Goal: Information Seeking & Learning: Learn about a topic

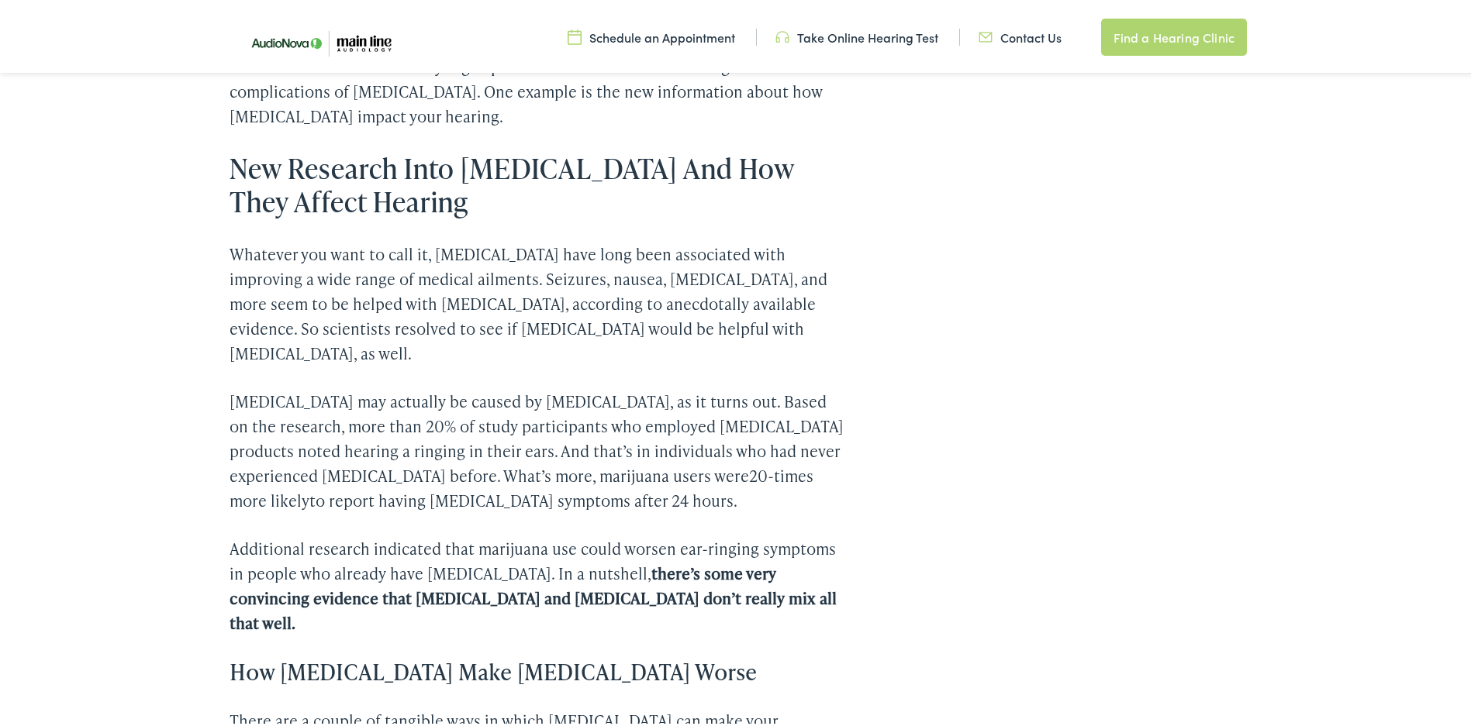
click at [312, 323] on p "Whatever you want to call it, [MEDICAL_DATA] have long been associated with imp…" at bounding box center [536, 301] width 614 height 124
click at [114, 378] on div "Home / Blog Some [MEDICAL_DATA] Might Result in [MEDICAL_DATA] [DATE] – 4.5 min…" at bounding box center [741, 497] width 1482 height 3155
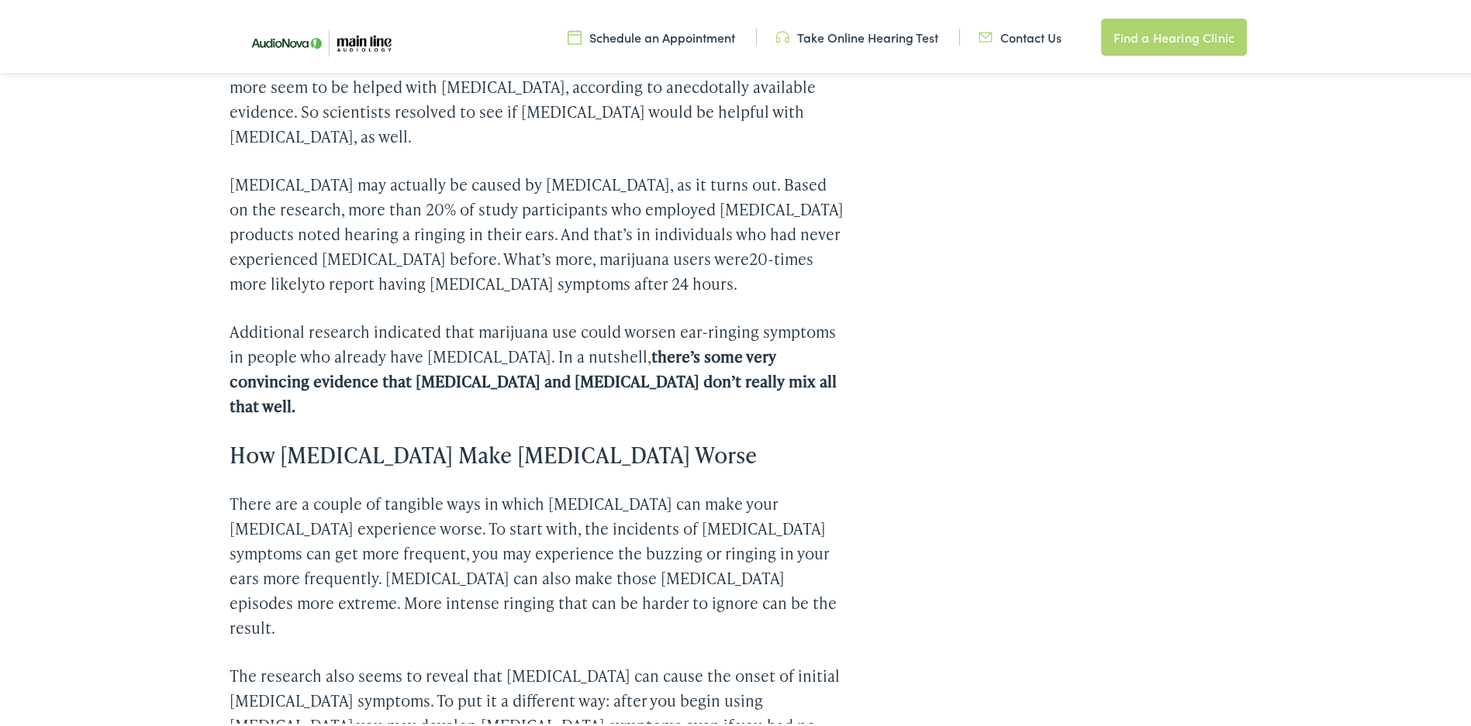
scroll to position [1506, 0]
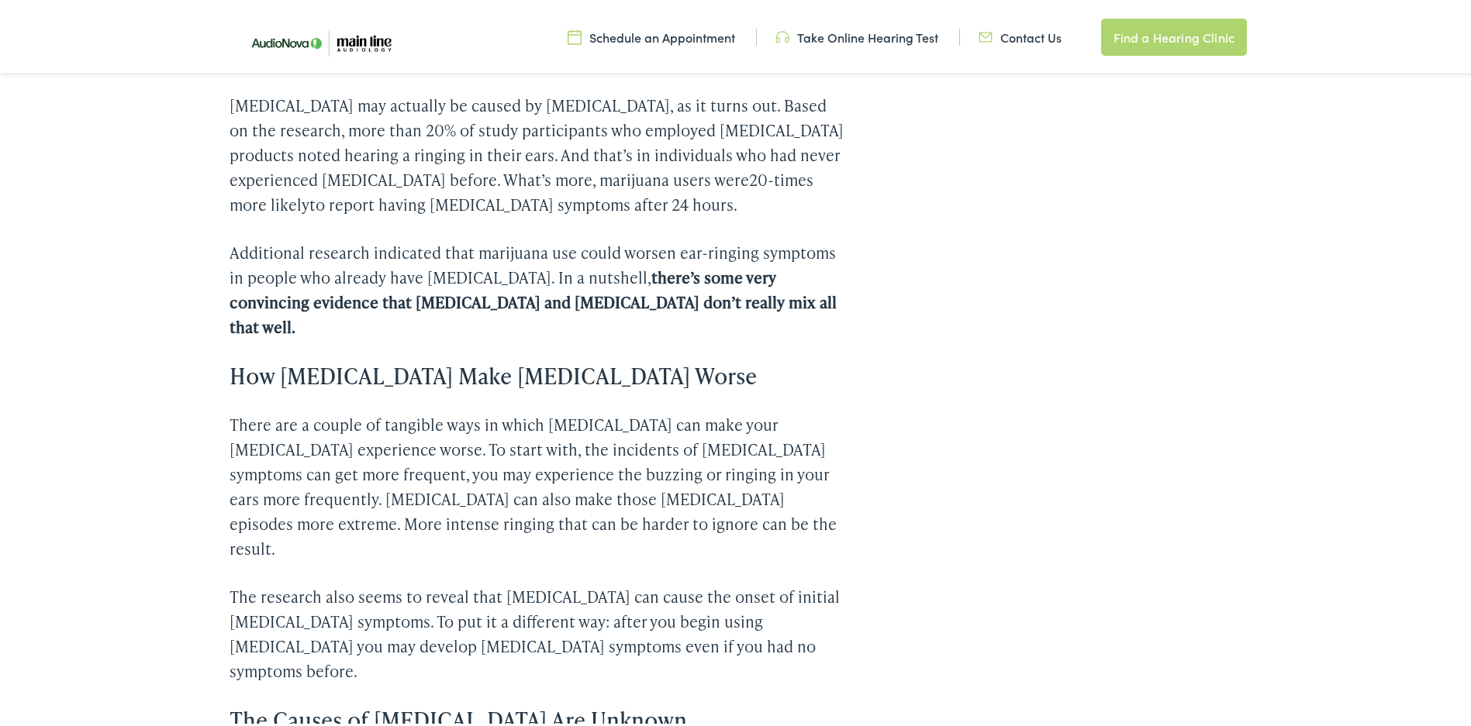
click at [133, 364] on div "Home / Blog Some [MEDICAL_DATA] Might Result in [MEDICAL_DATA] [DATE] – 4.5 min…" at bounding box center [741, 201] width 1482 height 3155
click at [183, 372] on div "Home / Blog Some [MEDICAL_DATA] Might Result in [MEDICAL_DATA] [DATE] – 4.5 min…" at bounding box center [741, 201] width 1482 height 3155
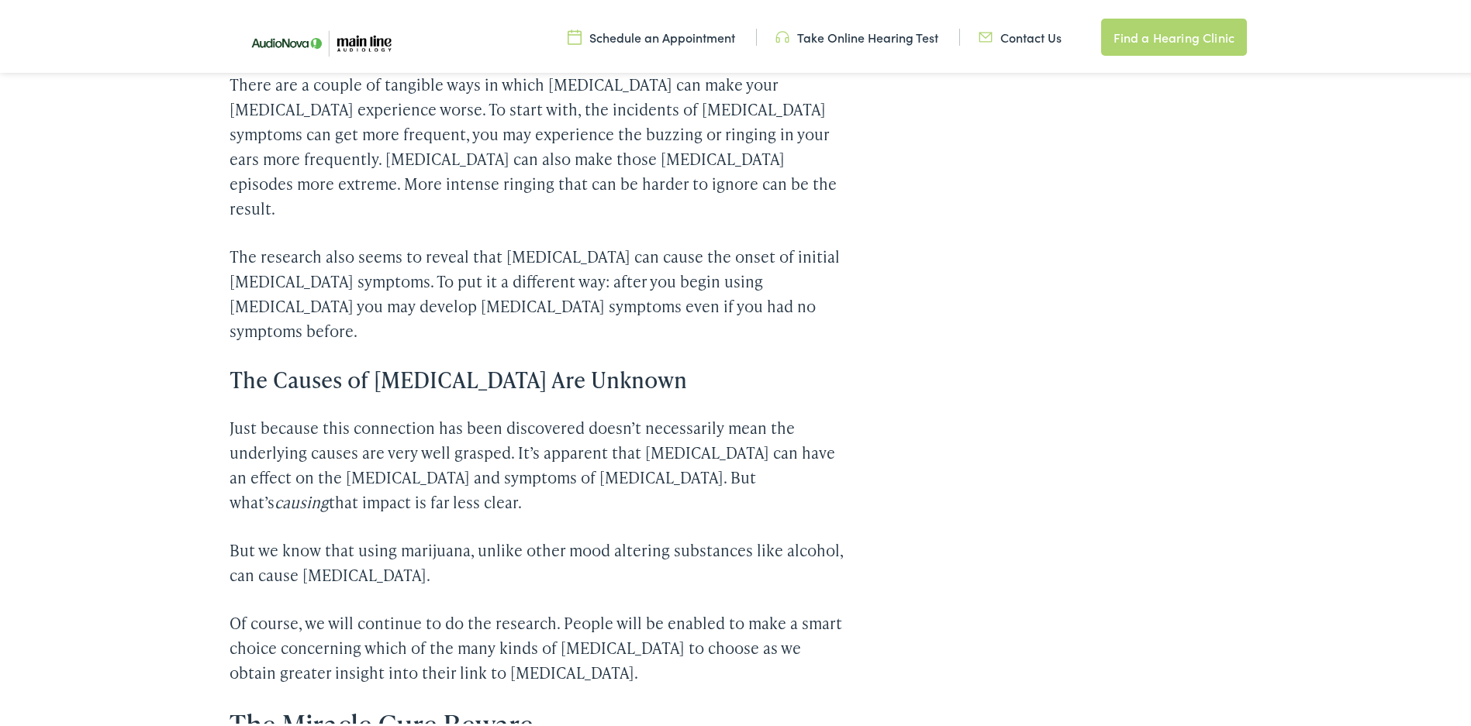
scroll to position [1926, 0]
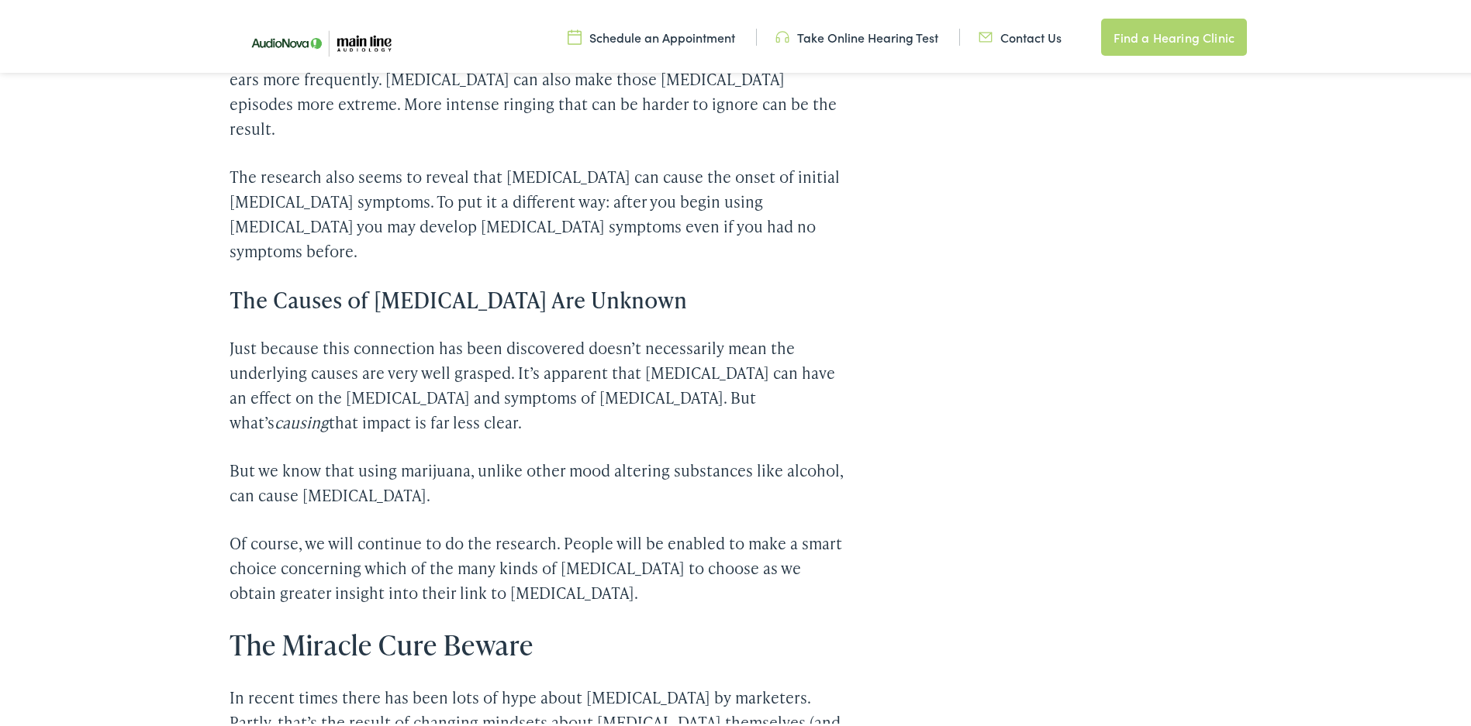
click at [309, 333] on p "Just because this connection has been discovered doesn’t necessarily mean the u…" at bounding box center [536, 382] width 614 height 99
click at [302, 455] on p "But we know that using marijuana, unlike other mood altering substances like al…" at bounding box center [536, 480] width 614 height 50
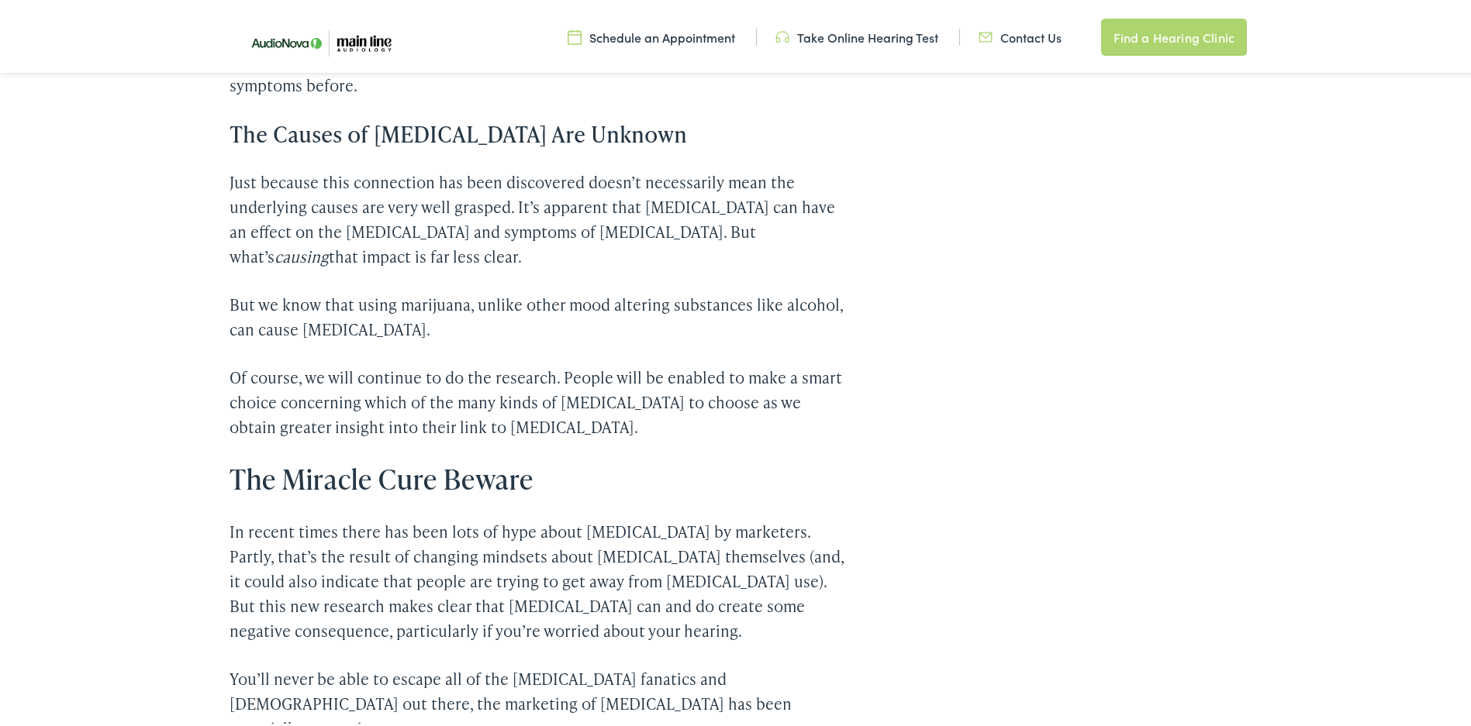
scroll to position [2171, 0]
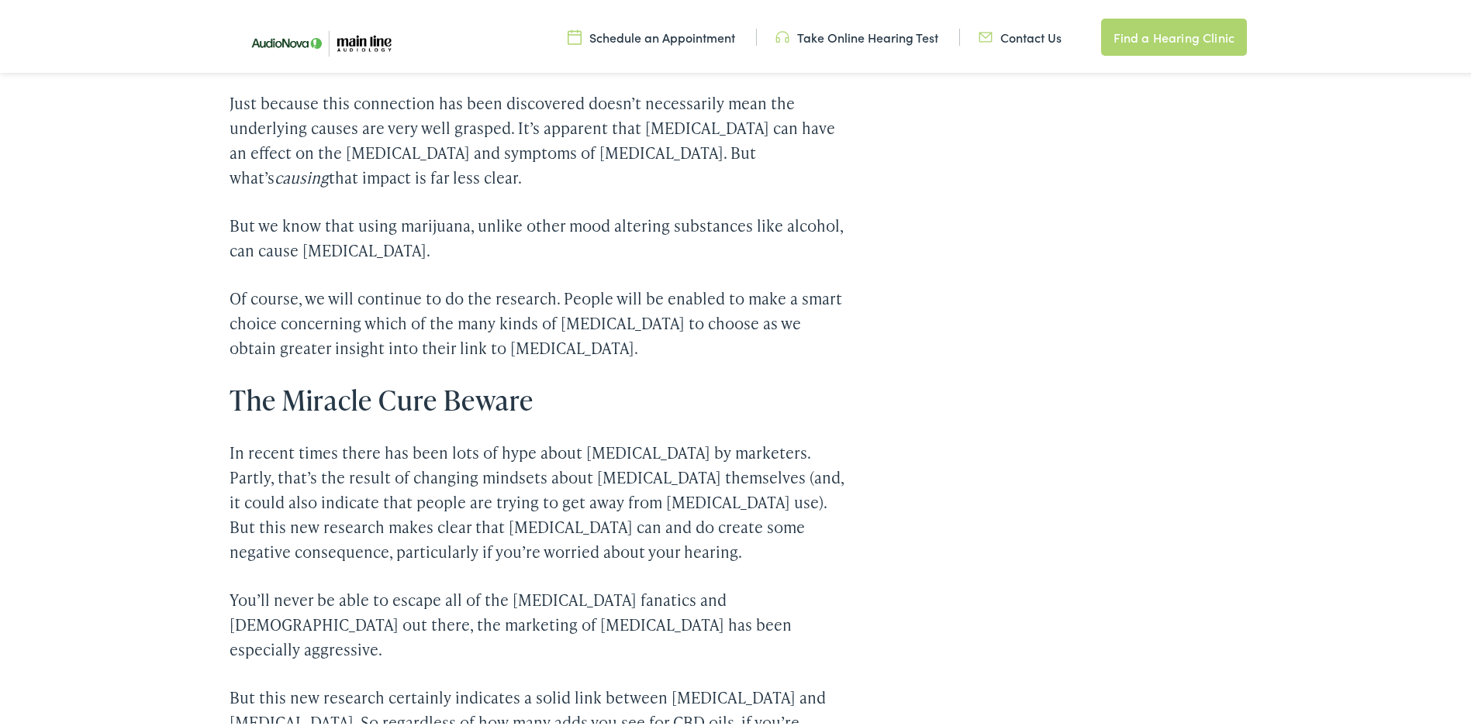
click at [309, 437] on p "In recent times there has been lots of hype about [MEDICAL_DATA] by marketers. …" at bounding box center [536, 499] width 614 height 124
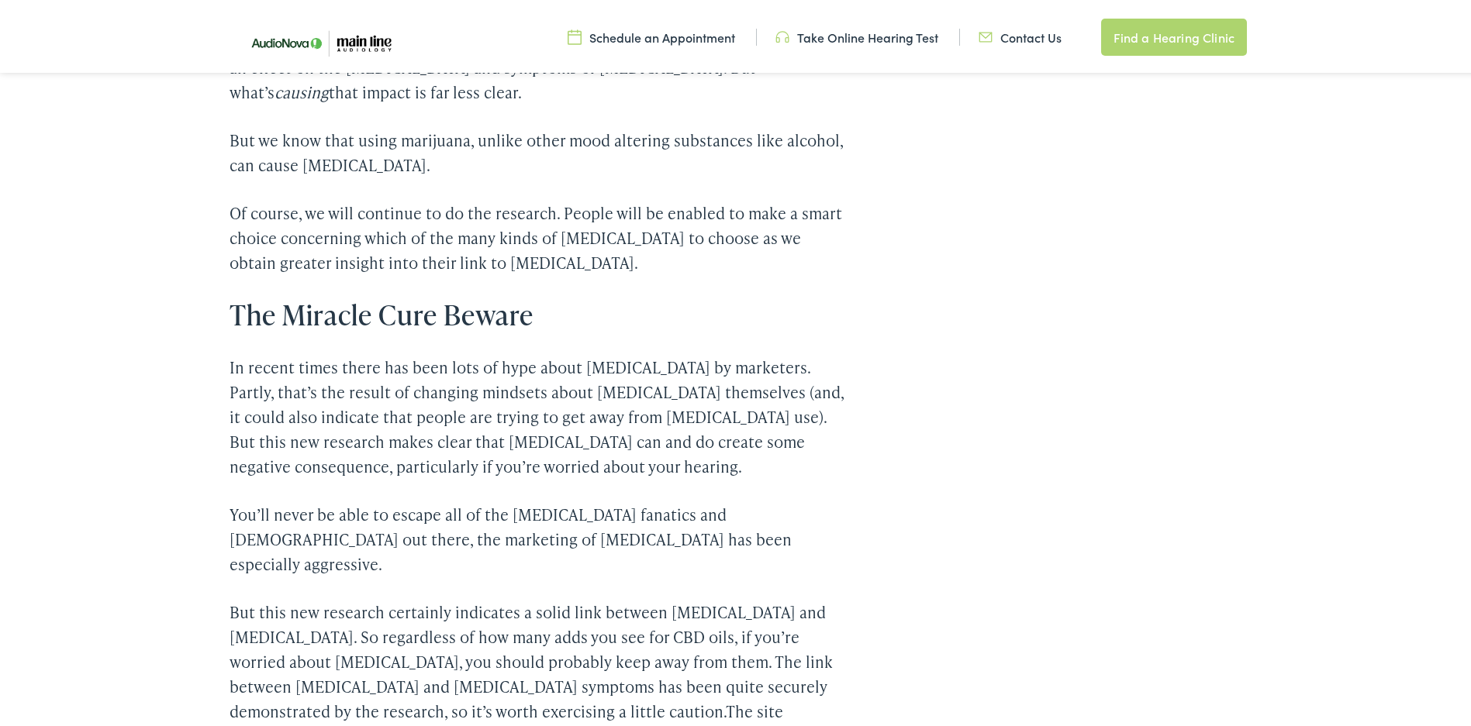
scroll to position [2336, 0]
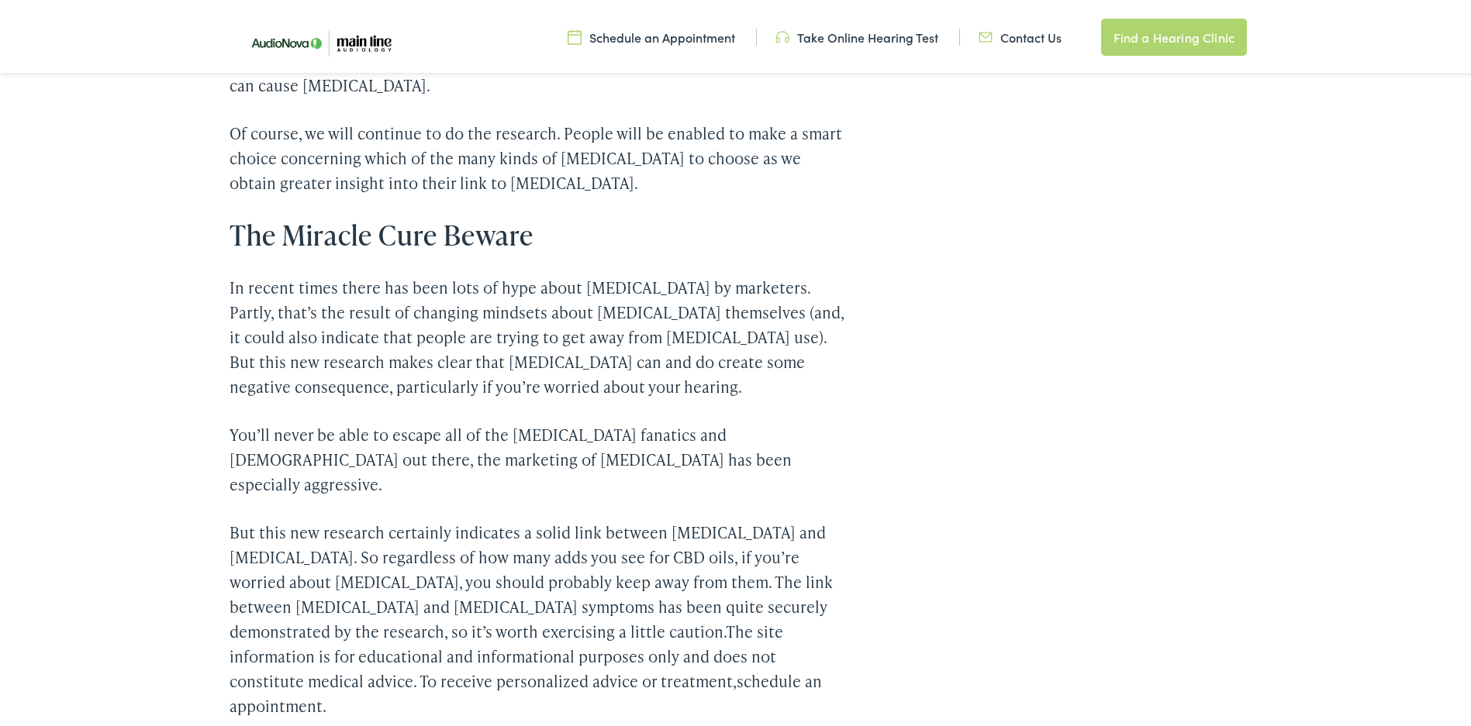
click at [337, 419] on p "You’ll never be able to escape all of the [MEDICAL_DATA] fanatics and [DEMOGRAP…" at bounding box center [536, 456] width 614 height 74
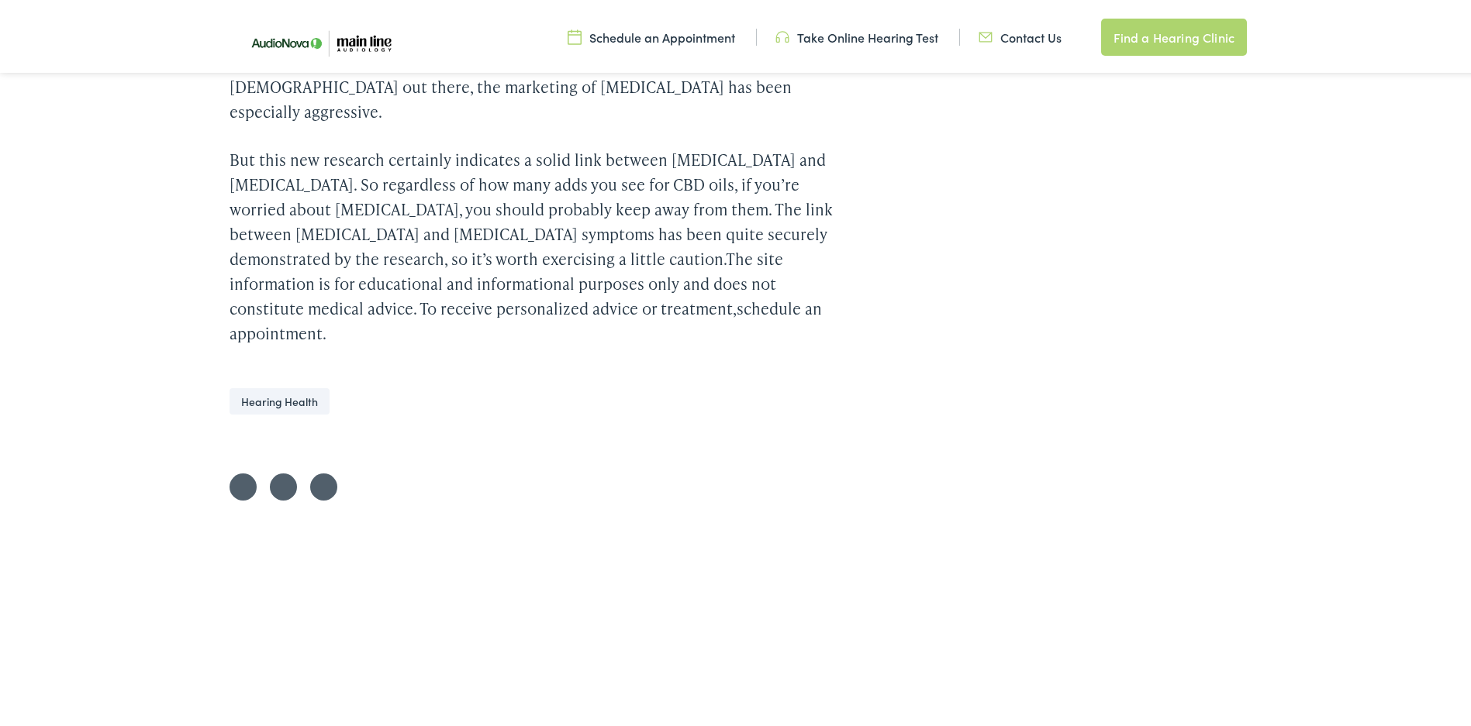
scroll to position [2520, 0]
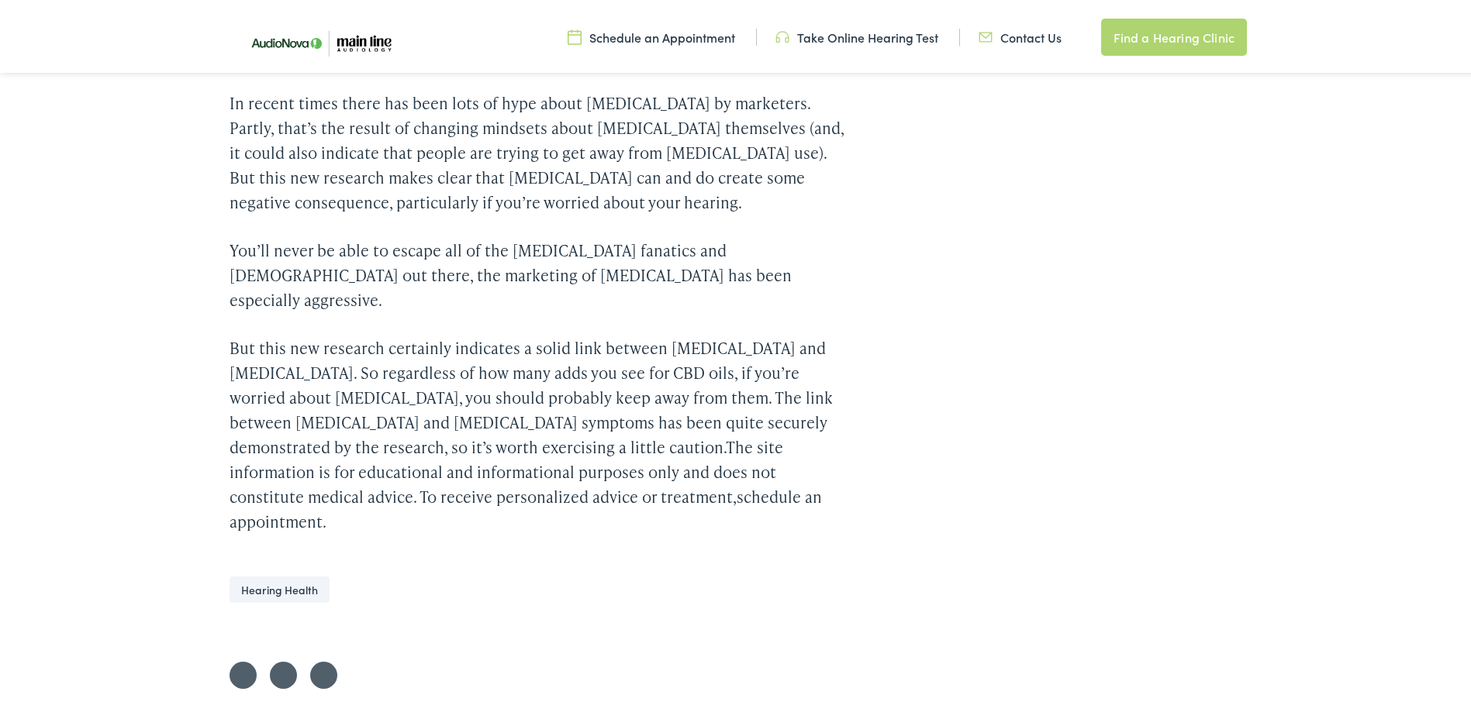
click at [505, 333] on p "But this new research certainly indicates a solid link between [MEDICAL_DATA] a…" at bounding box center [536, 432] width 614 height 198
click at [437, 333] on p "But this new research certainly indicates a solid link between [MEDICAL_DATA] a…" at bounding box center [536, 432] width 614 height 198
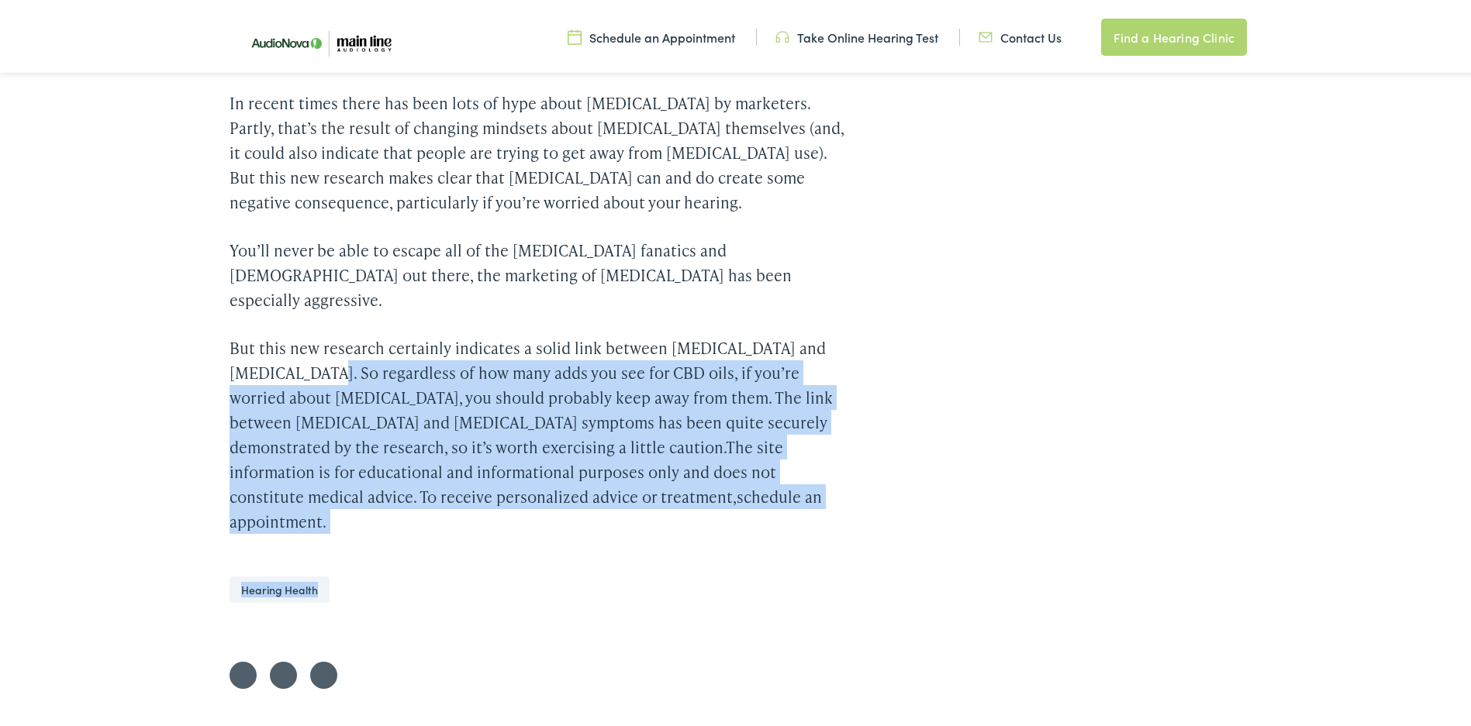
drag, startPoint x: 323, startPoint y: 252, endPoint x: 595, endPoint y: 435, distance: 327.9
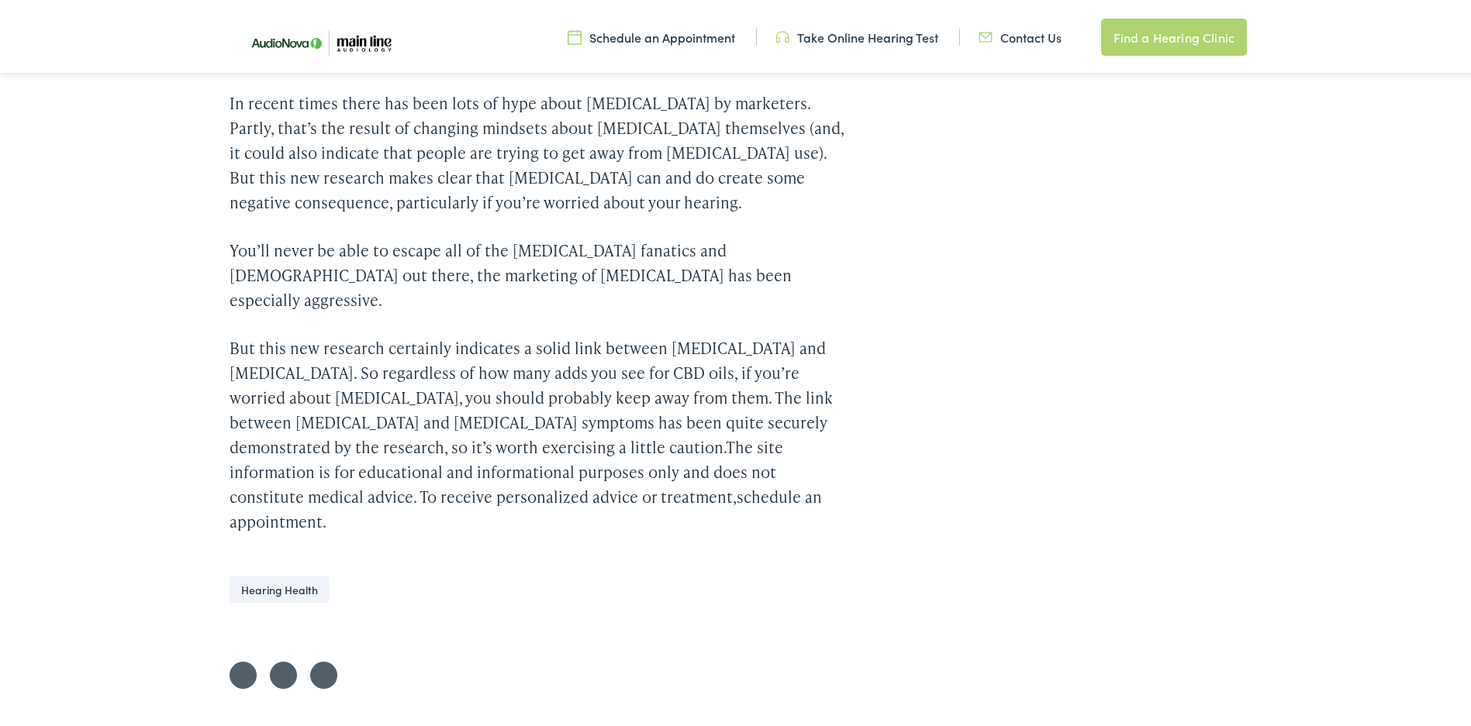
click at [474, 333] on p "But this new research certainly indicates a solid link between [MEDICAL_DATA] a…" at bounding box center [536, 432] width 614 height 198
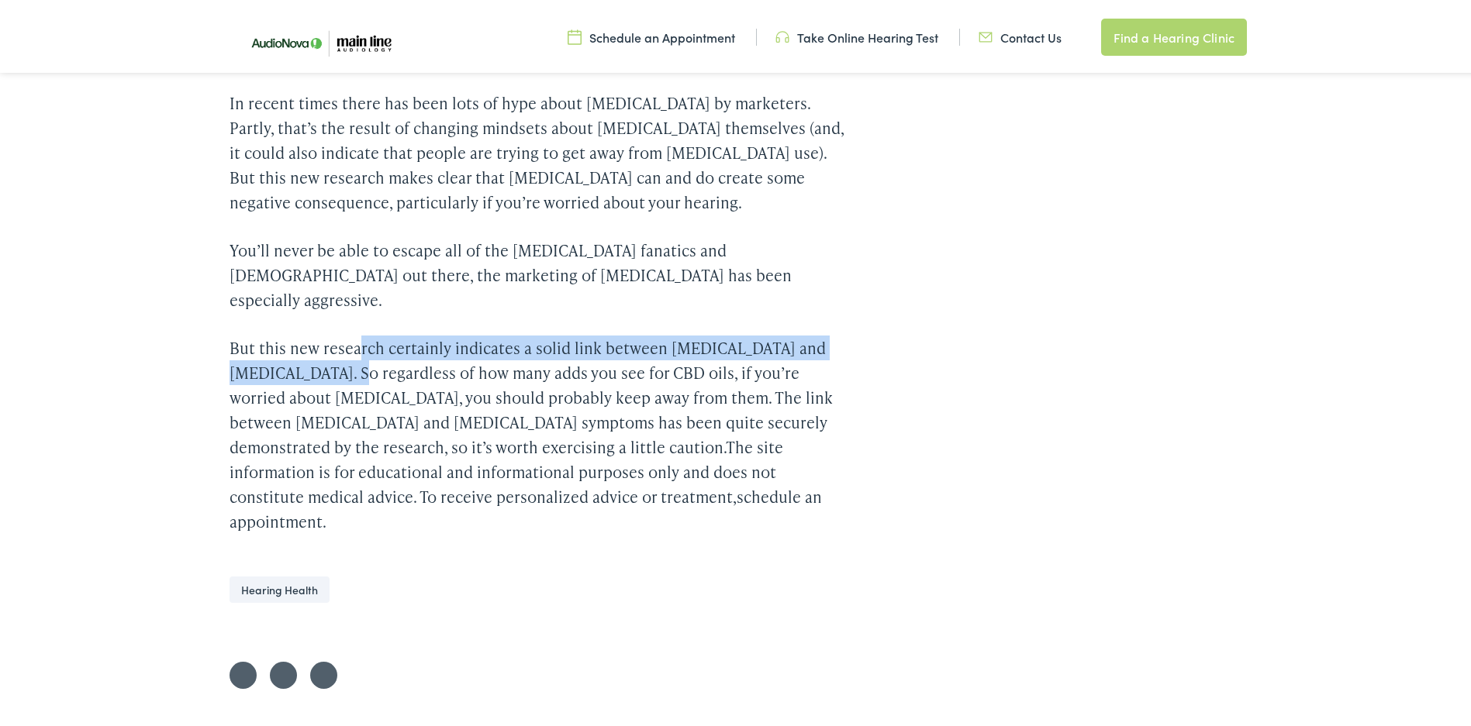
click at [350, 333] on p "But this new research certainly indicates a solid link between [MEDICAL_DATA] a…" at bounding box center [536, 432] width 614 height 198
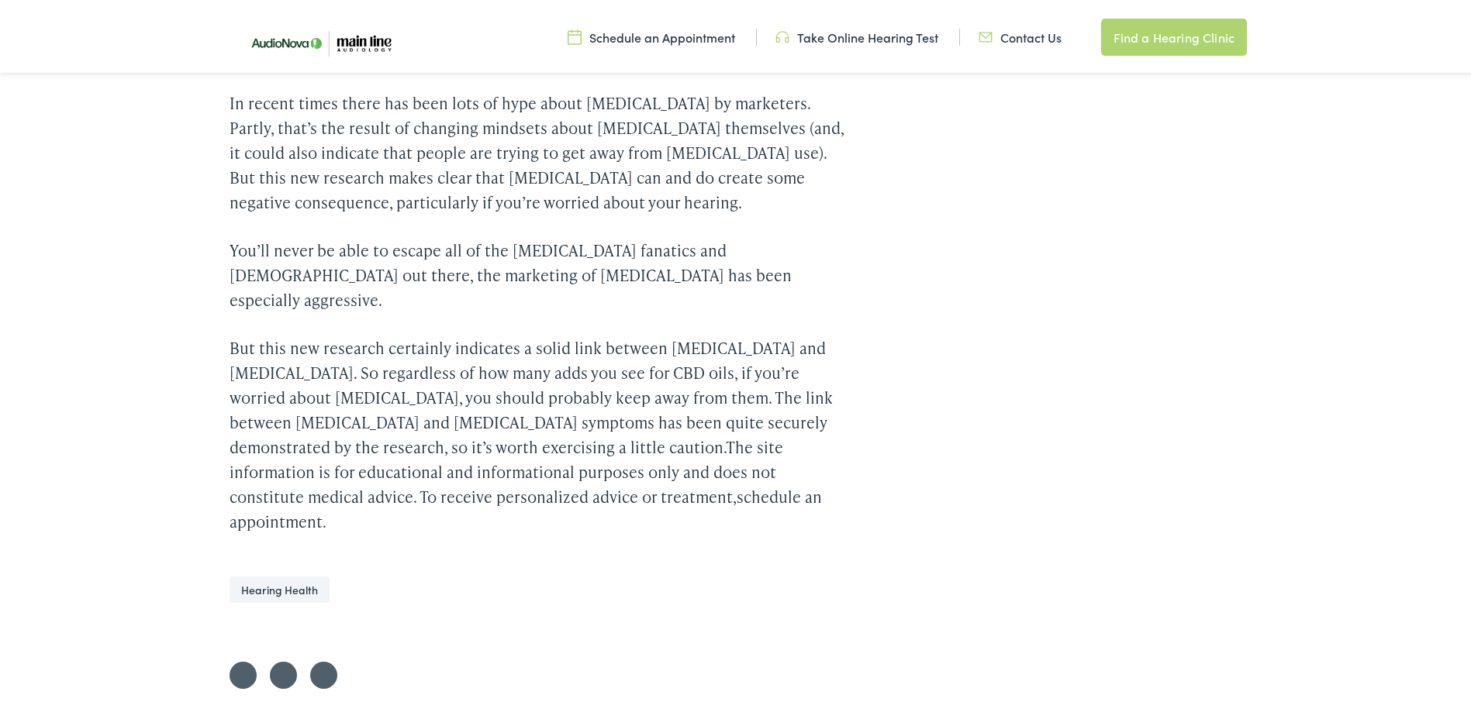
click at [269, 333] on p "But this new research certainly indicates a solid link between [MEDICAL_DATA] a…" at bounding box center [536, 432] width 614 height 198
drag, startPoint x: 154, startPoint y: 282, endPoint x: 133, endPoint y: 279, distance: 21.9
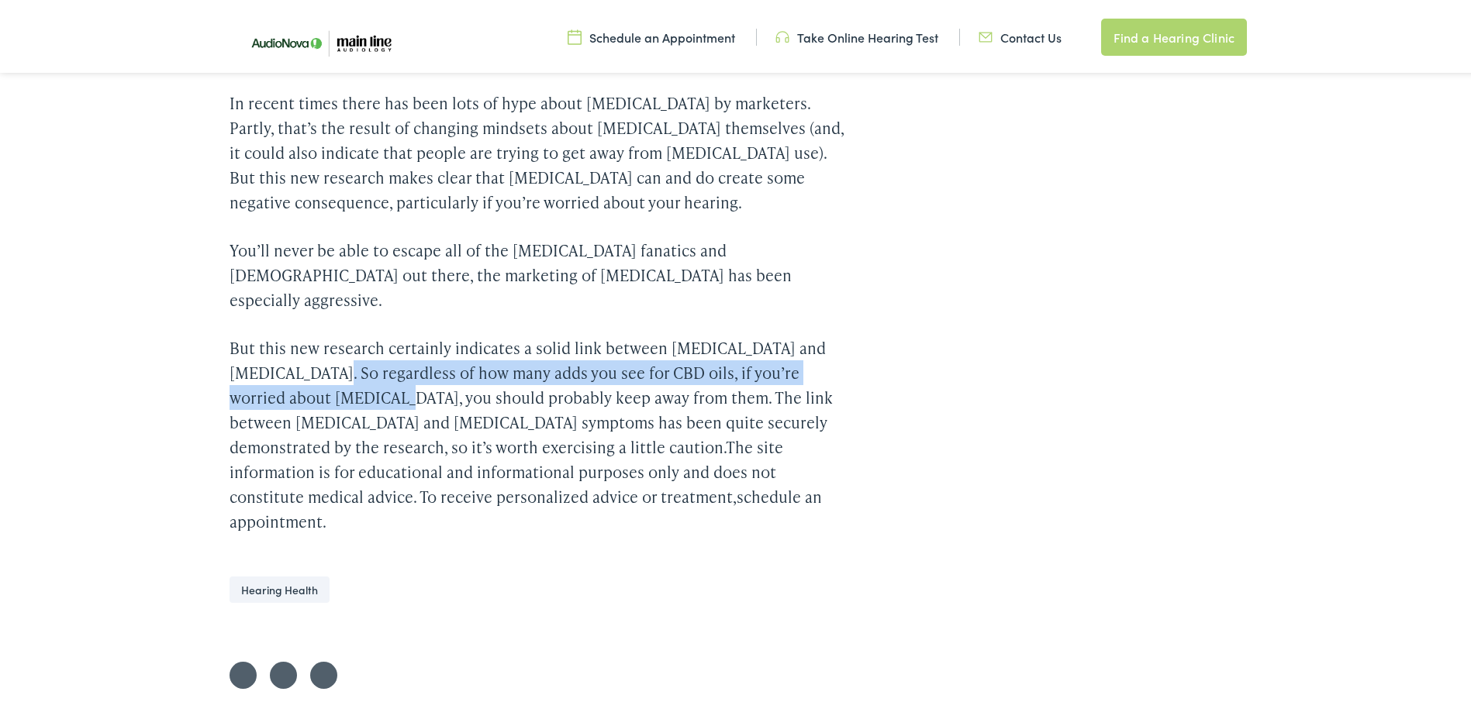
click at [337, 333] on p "But this new research certainly indicates a solid link between [MEDICAL_DATA] a…" at bounding box center [536, 432] width 614 height 198
